Goal: Navigation & Orientation: Find specific page/section

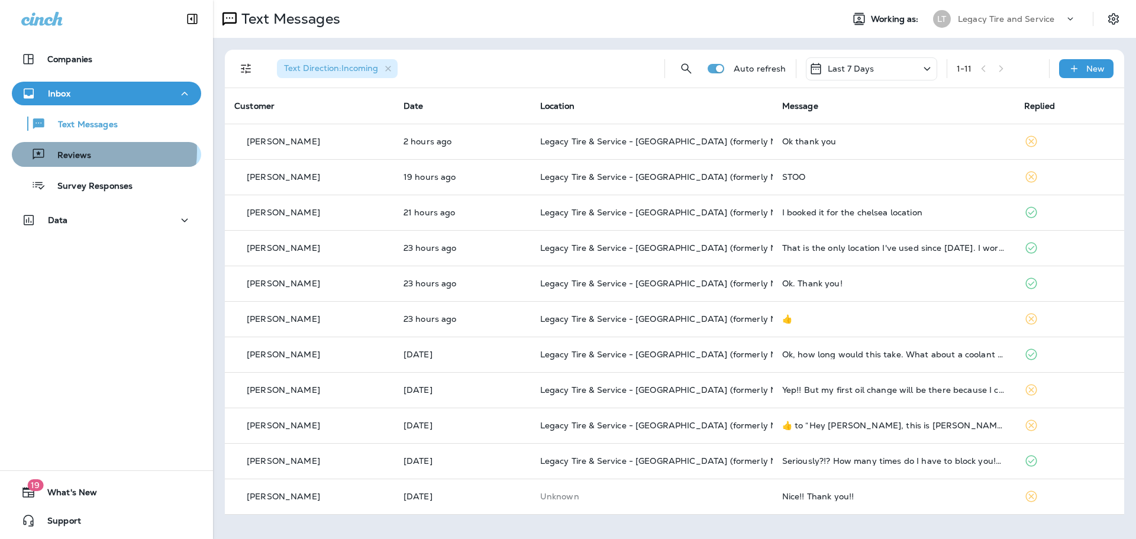
click at [86, 151] on p "Reviews" at bounding box center [69, 155] width 46 height 11
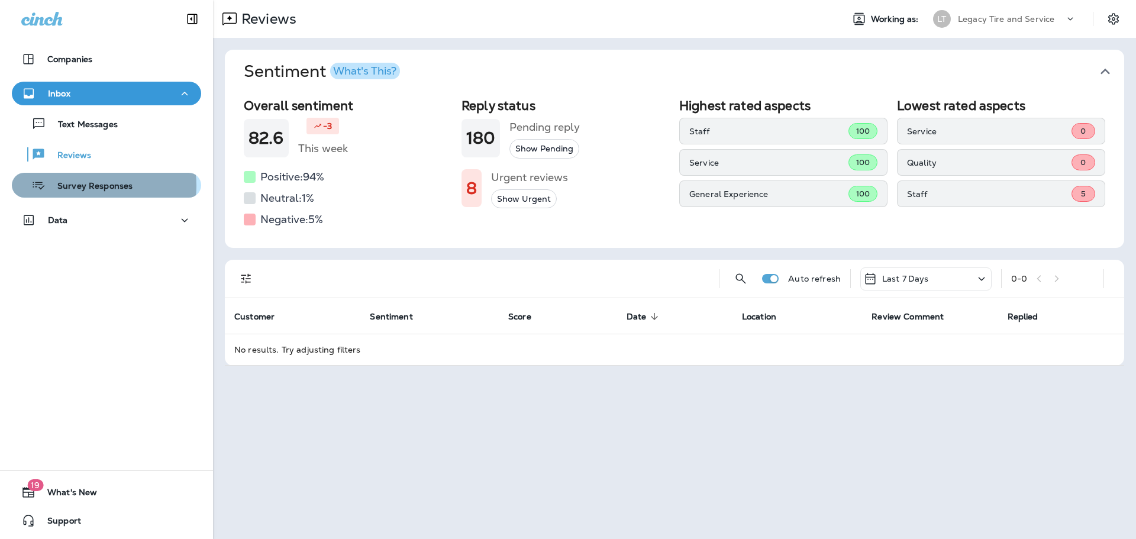
click at [91, 186] on p "Survey Responses" at bounding box center [89, 186] width 87 height 11
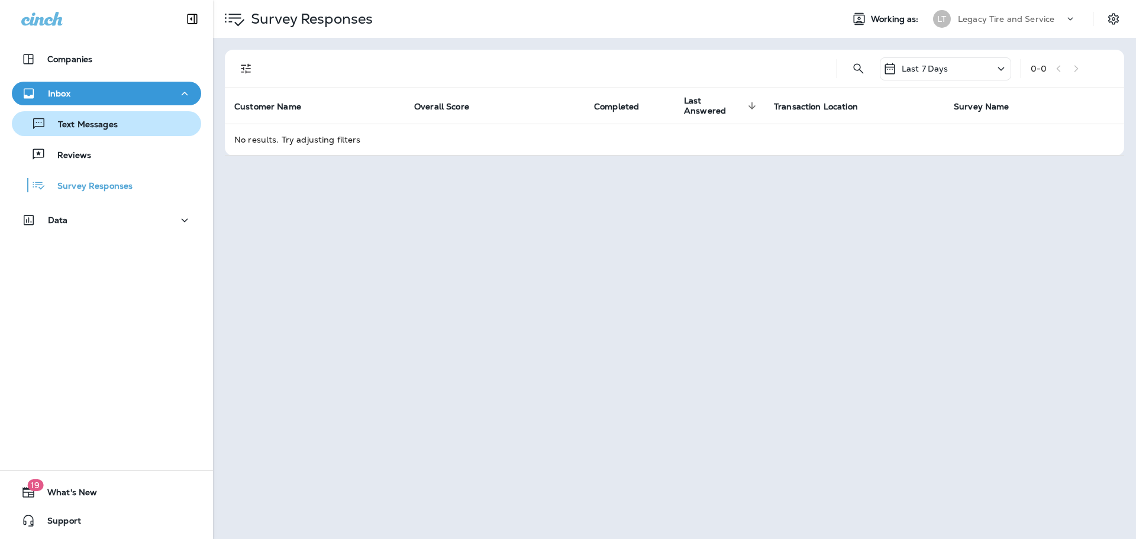
click at [88, 122] on p "Text Messages" at bounding box center [82, 125] width 72 height 11
